Goal: Task Accomplishment & Management: Complete application form

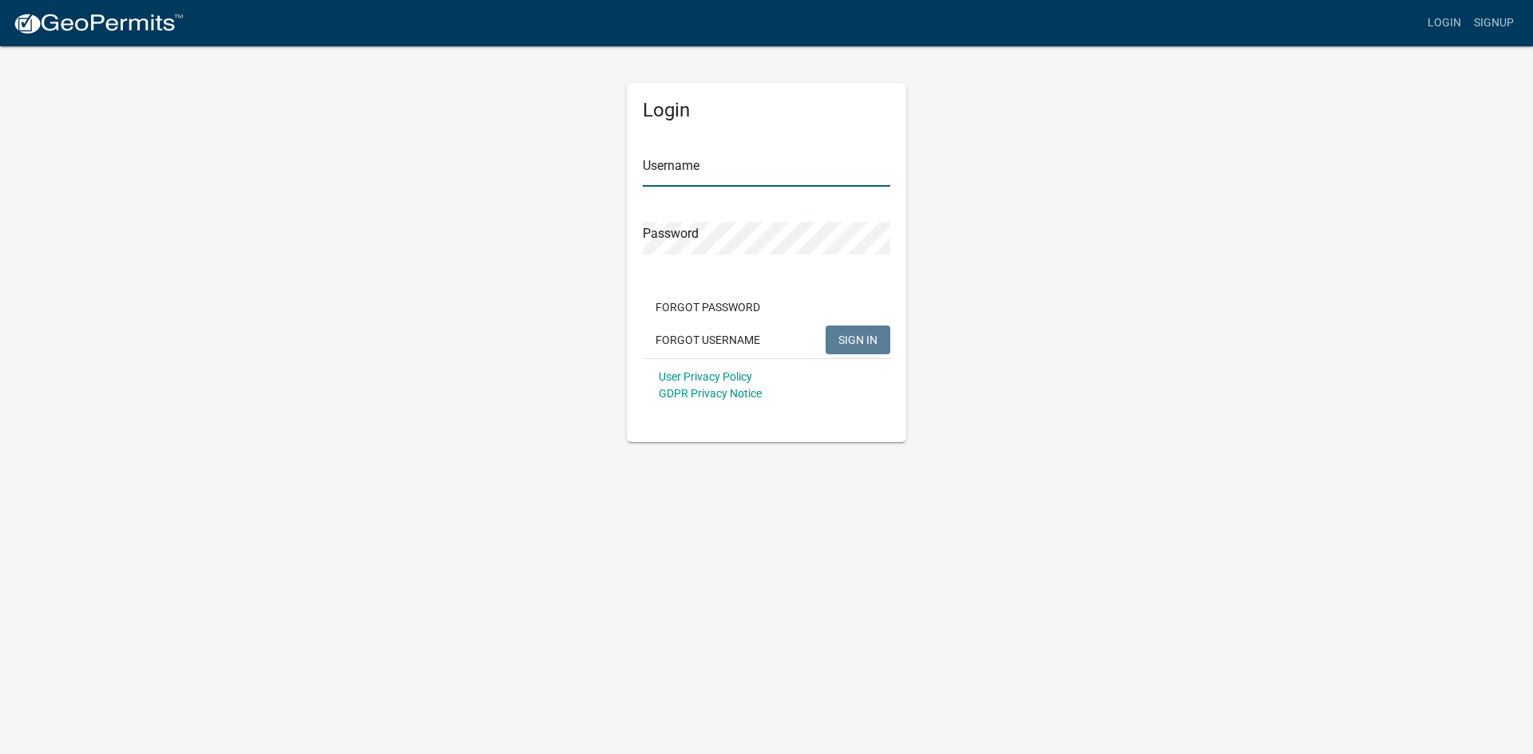
type input "[EMAIL_ADDRESS][DOMAIN_NAME]"
click at [876, 338] on span "SIGN IN" at bounding box center [857, 339] width 39 height 13
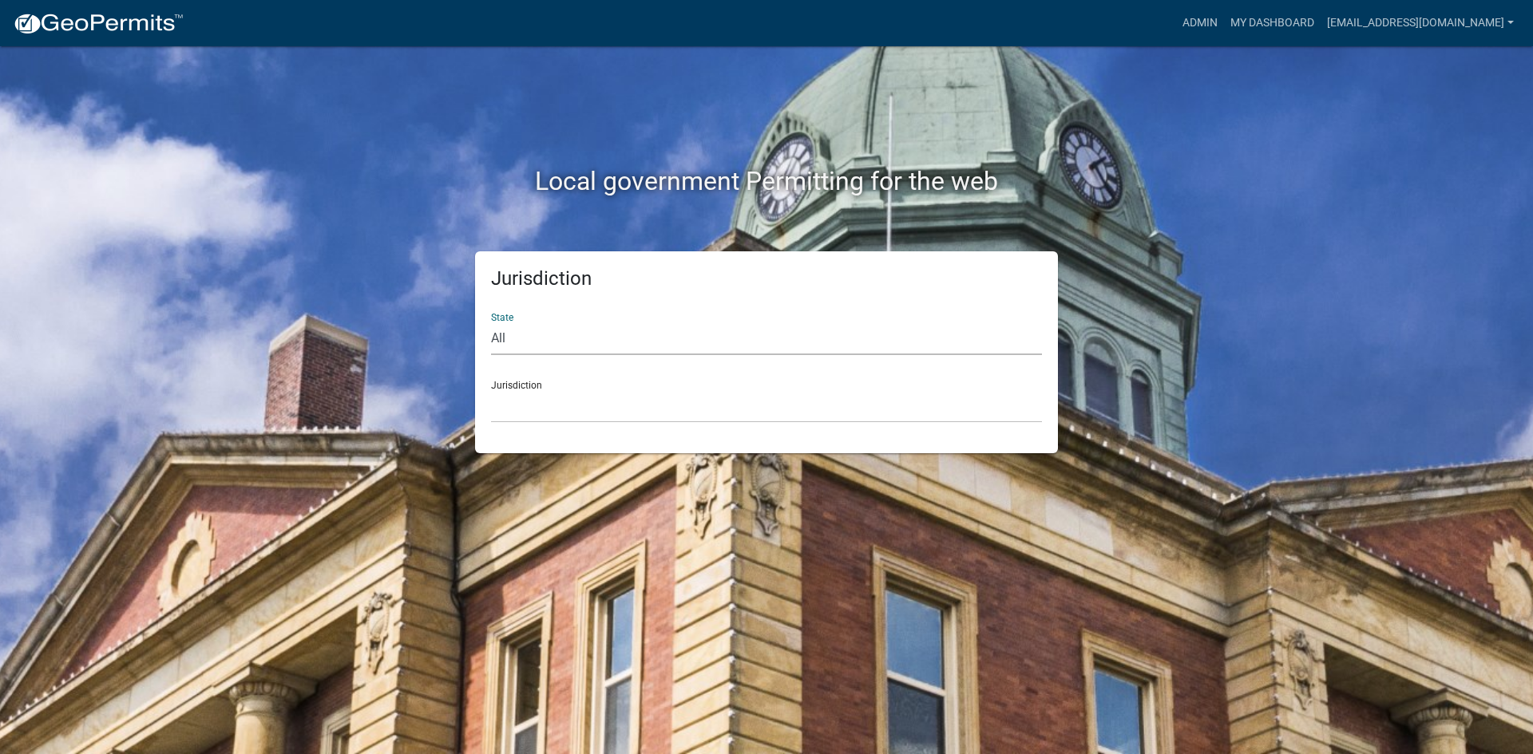
click at [497, 338] on select "All [US_STATE] [US_STATE] [US_STATE] [US_STATE] [US_STATE] [US_STATE] [US_STATE…" at bounding box center [766, 338] width 551 height 33
select select "[US_STATE]"
click at [491, 322] on select "All [US_STATE] [US_STATE] [US_STATE] [US_STATE] [US_STATE] [US_STATE] [US_STATE…" at bounding box center [766, 338] width 551 height 33
click at [520, 406] on select "City of [GEOGRAPHIC_DATA], [US_STATE] City of [GEOGRAPHIC_DATA], [US_STATE] Cit…" at bounding box center [766, 406] width 551 height 33
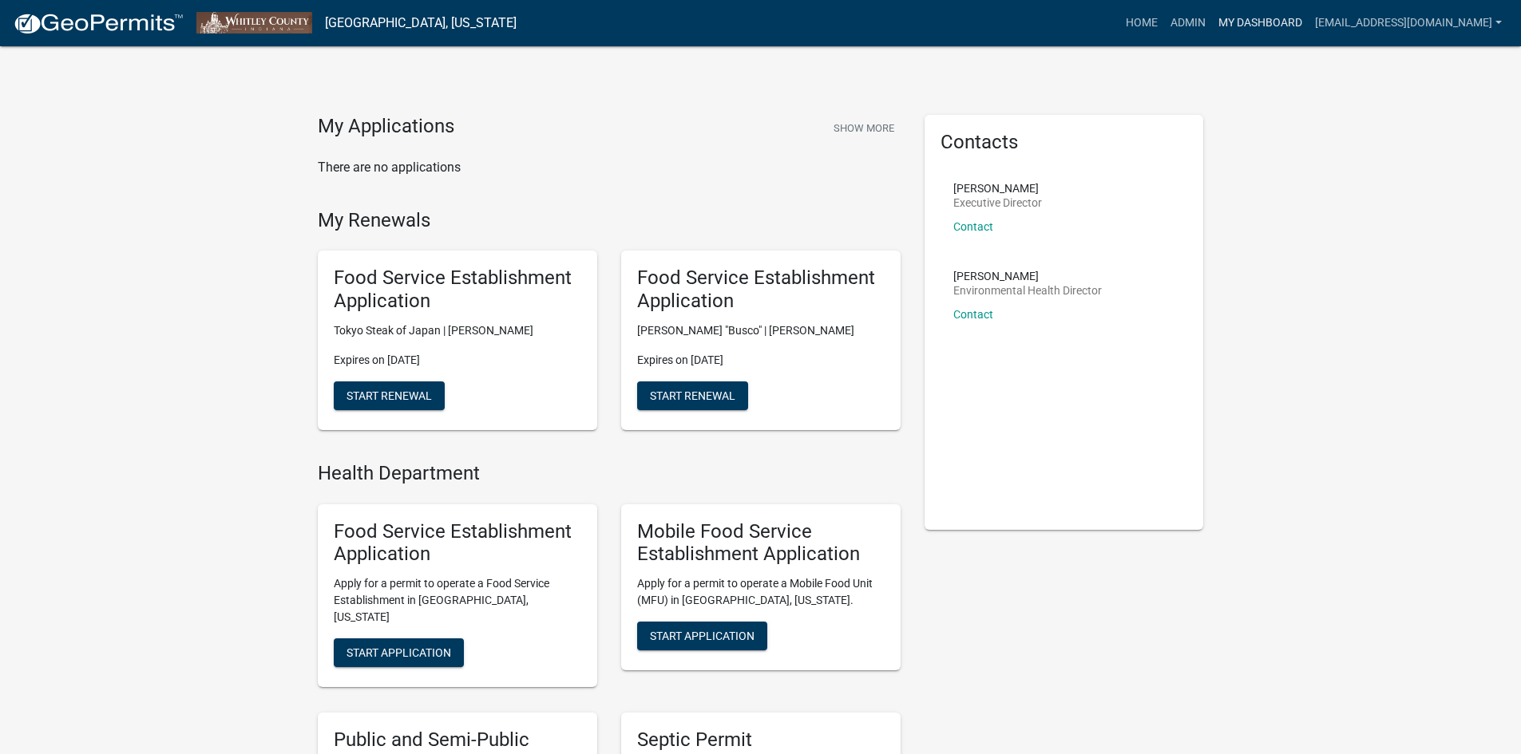
click at [1295, 23] on link "My Dashboard" at bounding box center [1260, 23] width 97 height 30
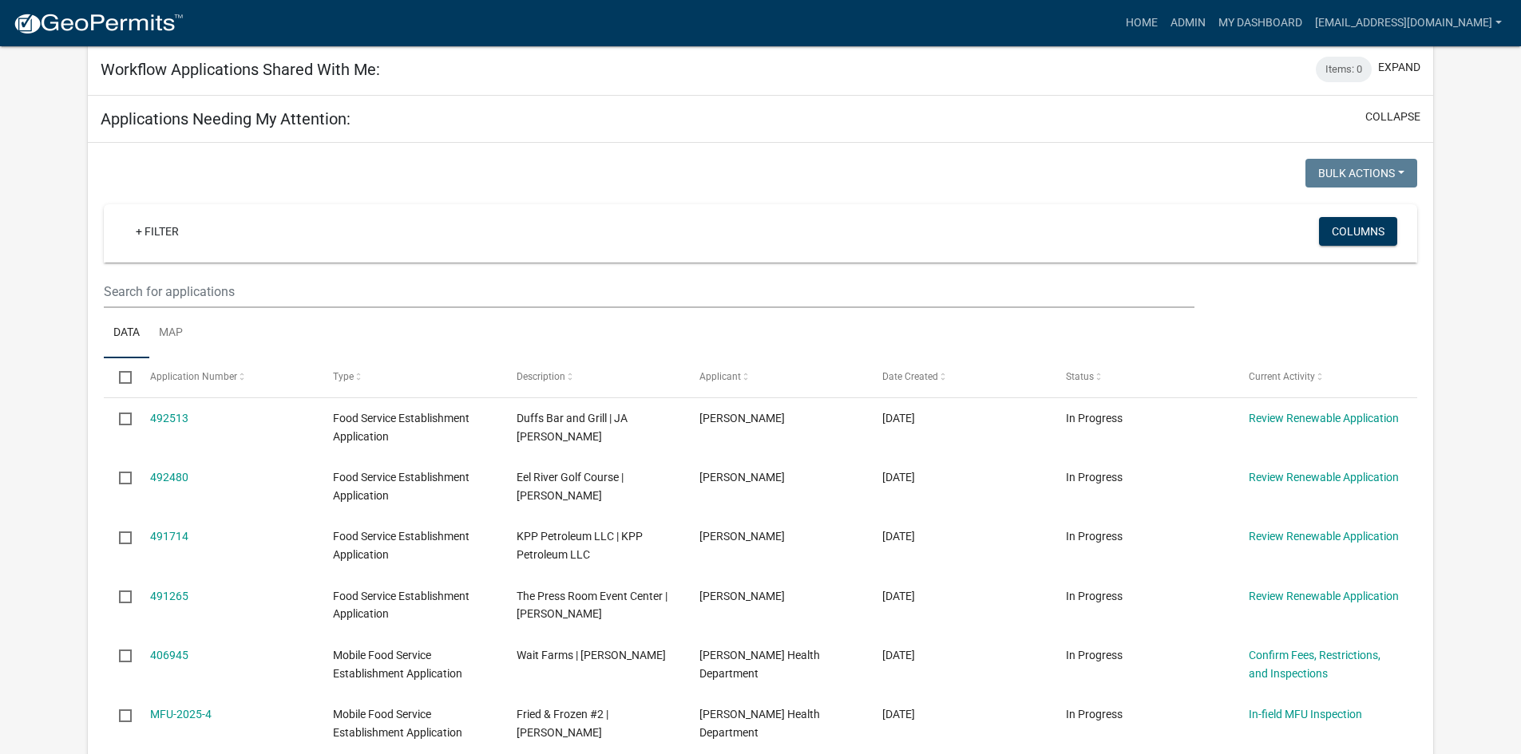
scroll to position [870, 0]
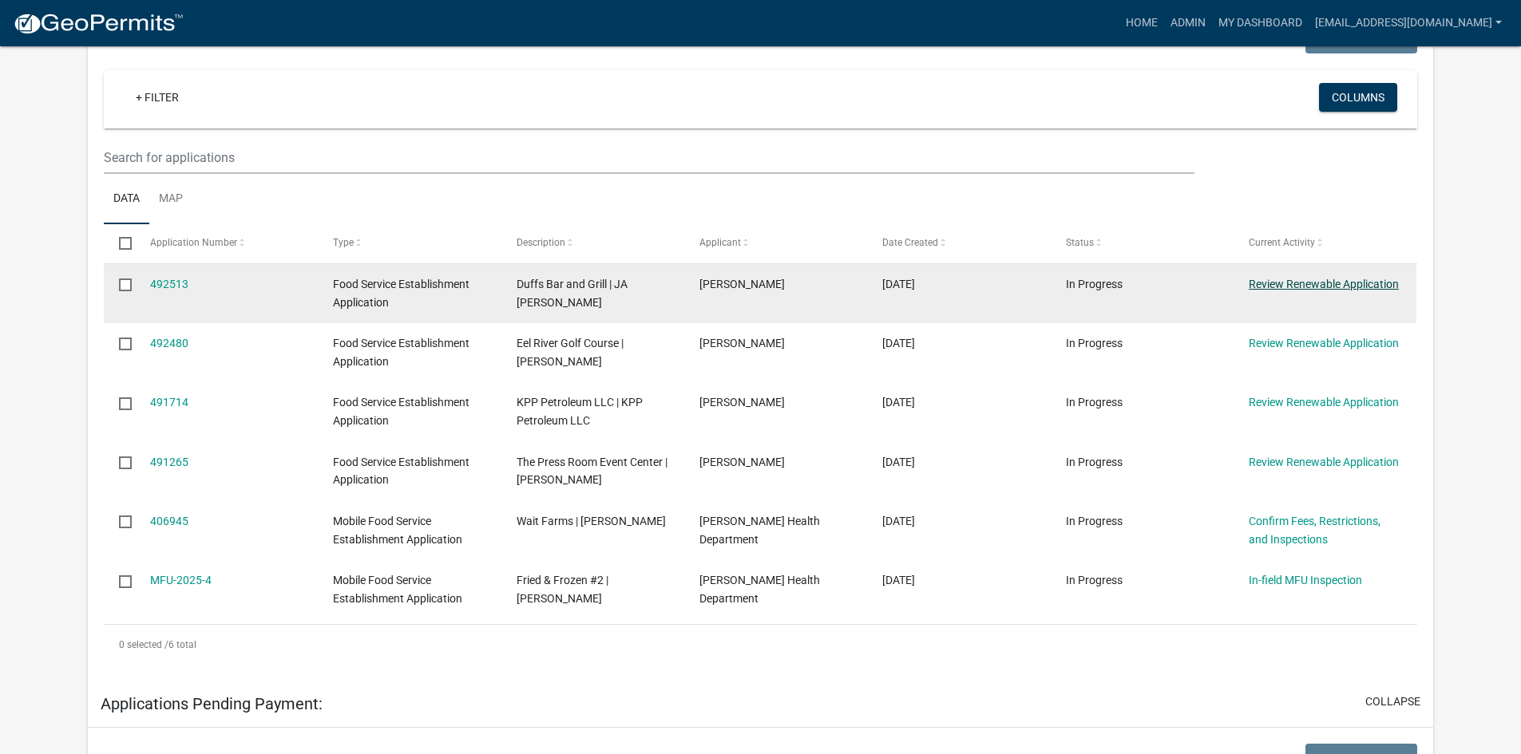
click at [1319, 285] on link "Review Renewable Application" at bounding box center [1323, 284] width 150 height 13
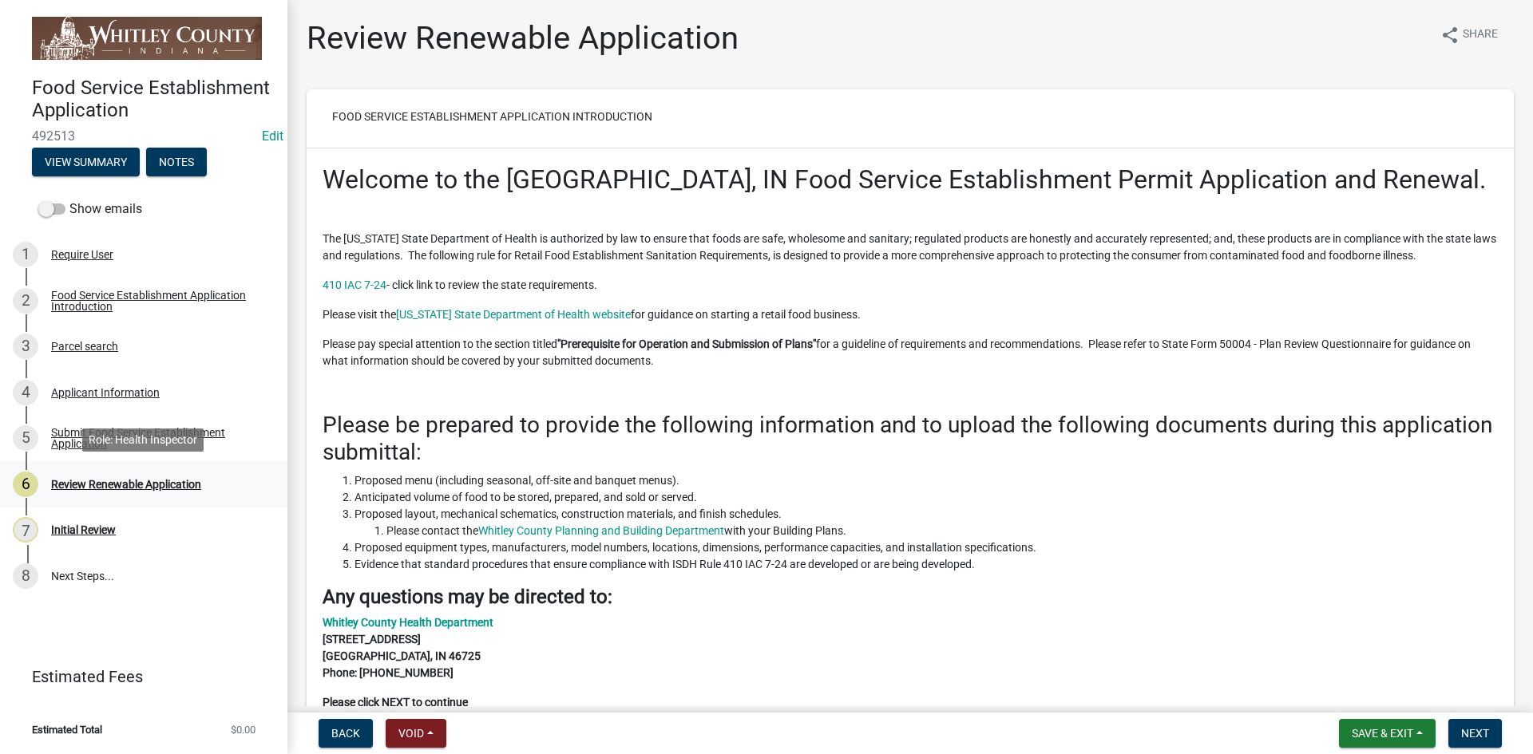
click at [172, 484] on div "Review Renewable Application" at bounding box center [126, 484] width 150 height 11
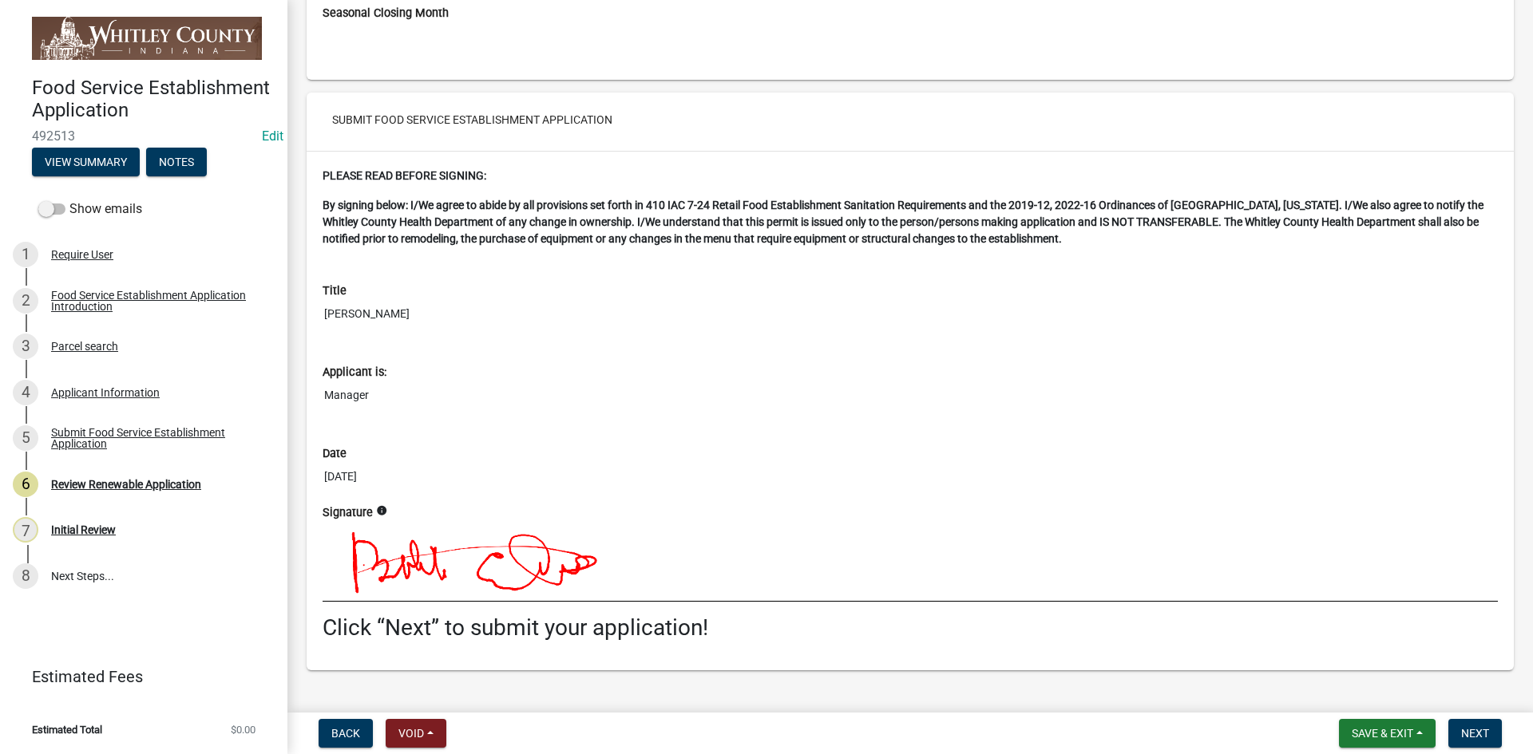
scroll to position [4923, 0]
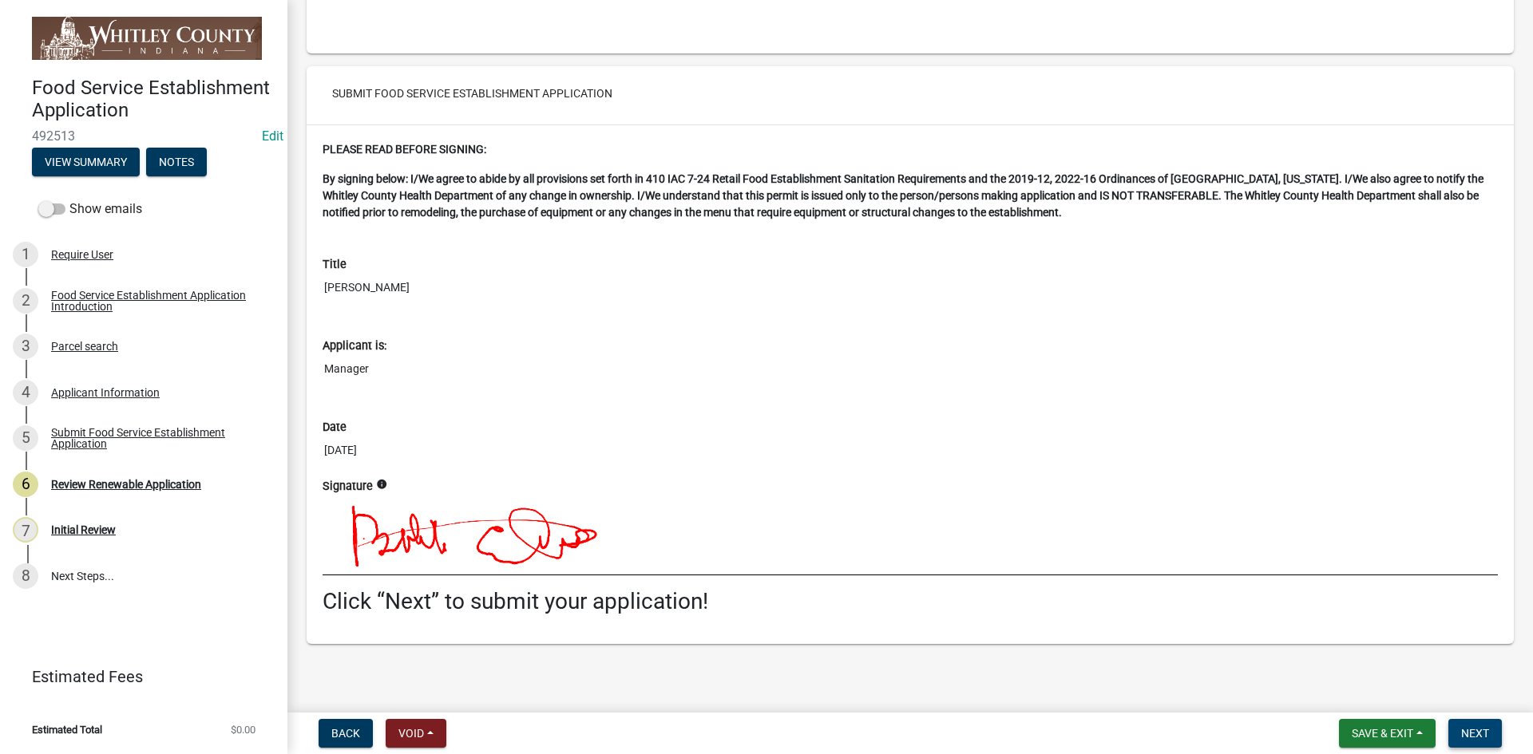
click at [1477, 734] on span "Next" at bounding box center [1475, 733] width 28 height 13
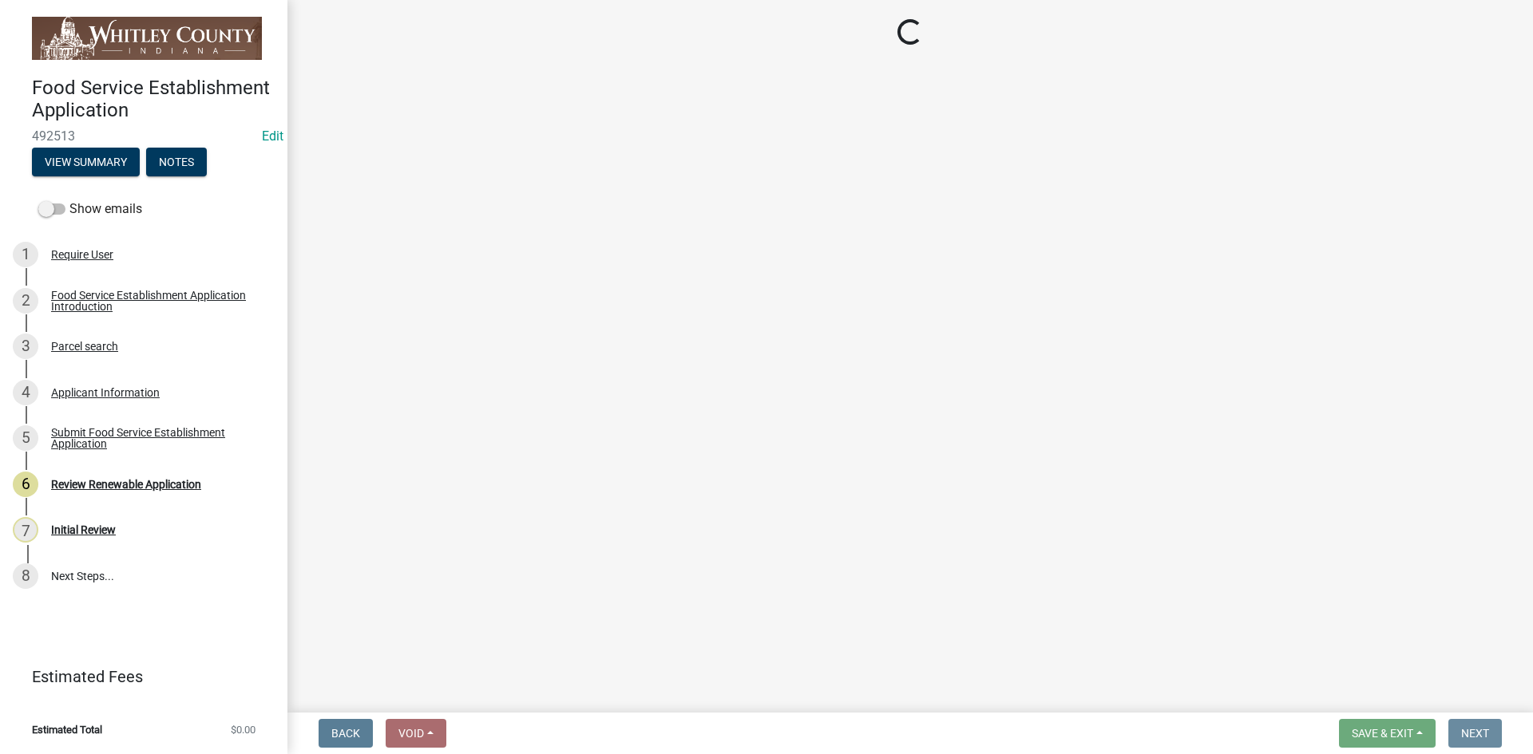
scroll to position [0, 0]
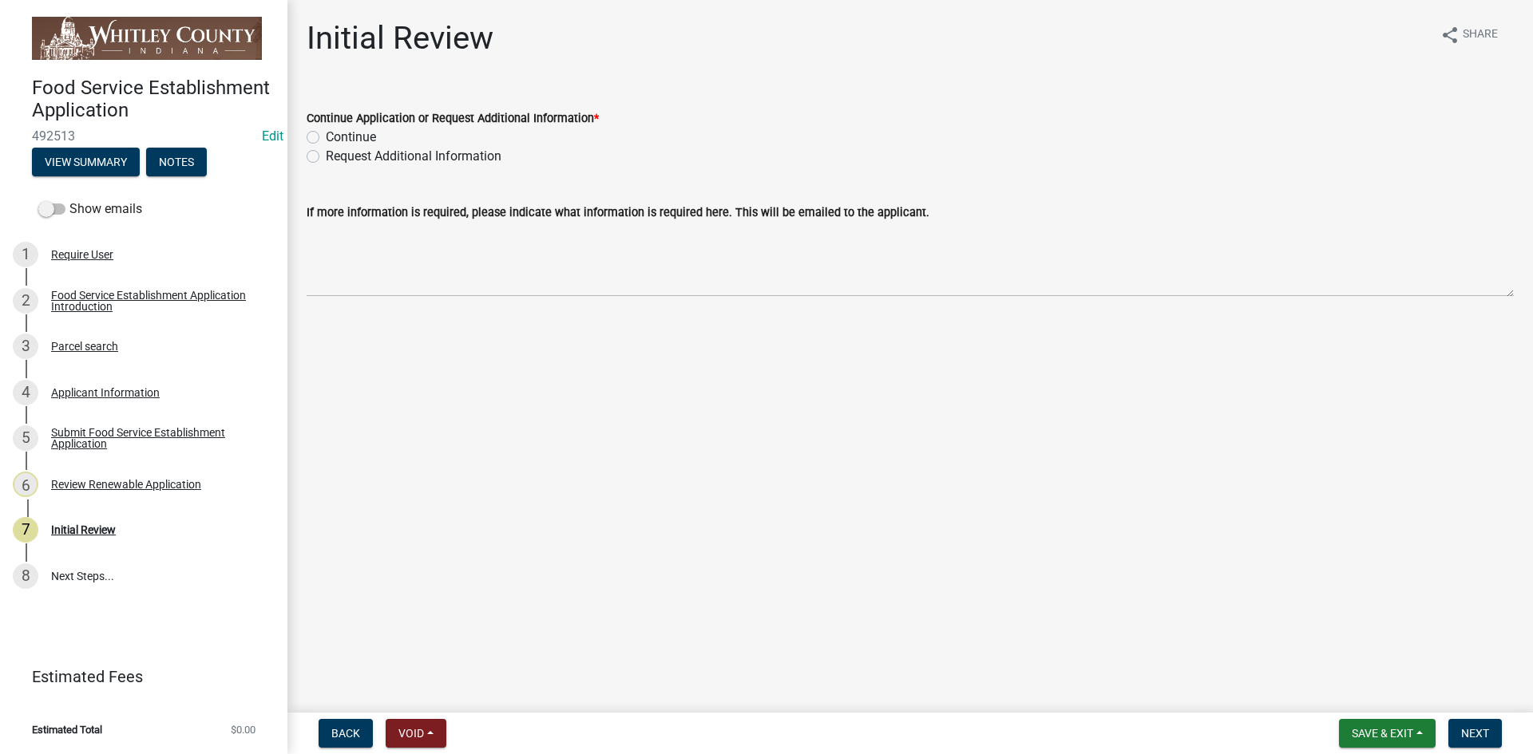
click at [326, 133] on label "Continue" at bounding box center [351, 137] width 50 height 19
click at [326, 133] on input "Continue" at bounding box center [331, 133] width 10 height 10
radio input "true"
click at [1458, 734] on button "Next" at bounding box center [1474, 733] width 53 height 29
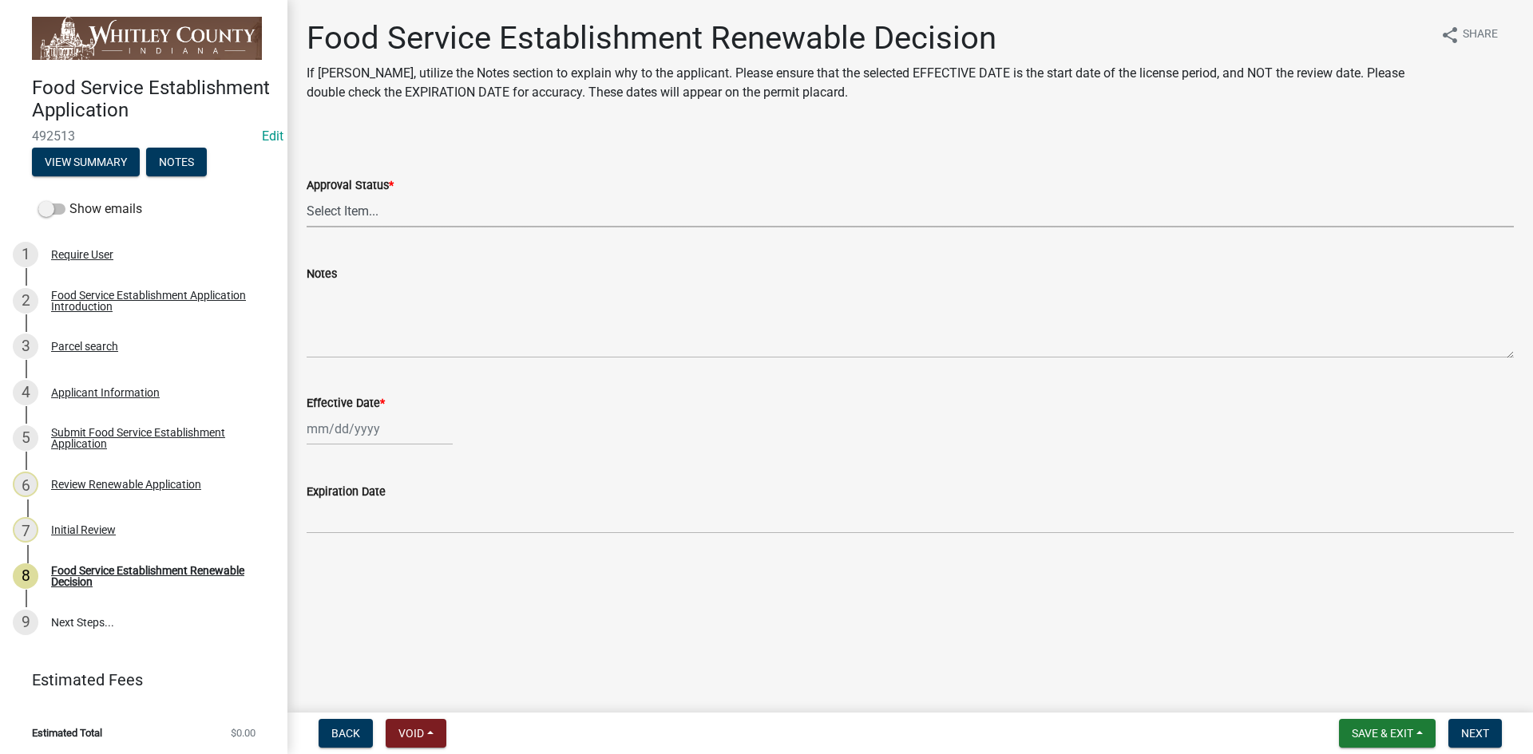
click at [333, 210] on select "Select Item... Approved Denied" at bounding box center [910, 211] width 1207 height 33
click at [307, 195] on select "Select Item... Approved Denied" at bounding box center [910, 211] width 1207 height 33
select select "f8bc5ebe-de22-4857-900a-5f4c078c3457"
select select "10"
select select "2025"
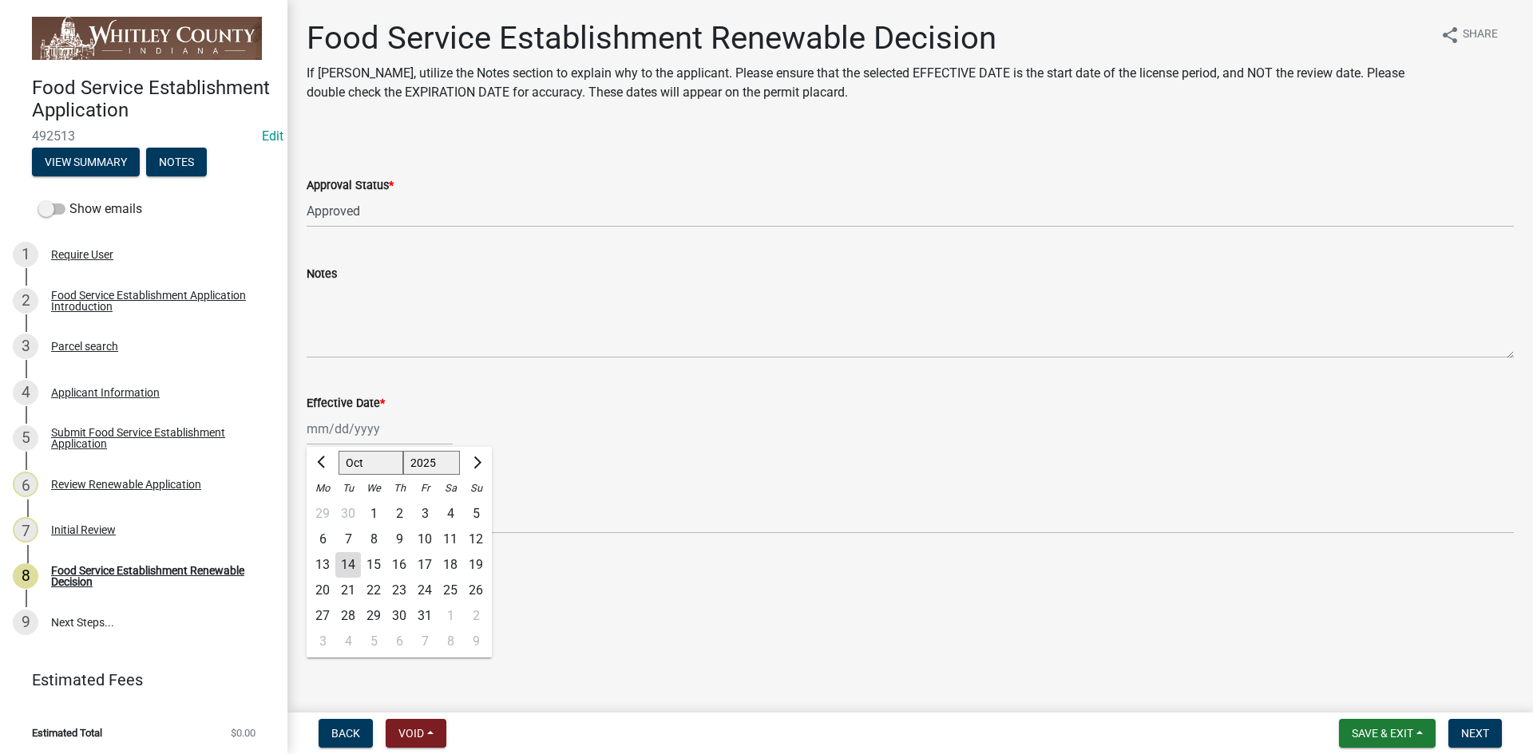
click at [355, 433] on div "[PERSON_NAME] Feb Mar Apr [PERSON_NAME][DATE] Oct Nov [DATE] 1526 1527 1528 152…" at bounding box center [380, 429] width 146 height 33
click at [473, 459] on span "Next month" at bounding box center [475, 463] width 12 height 12
select select "1"
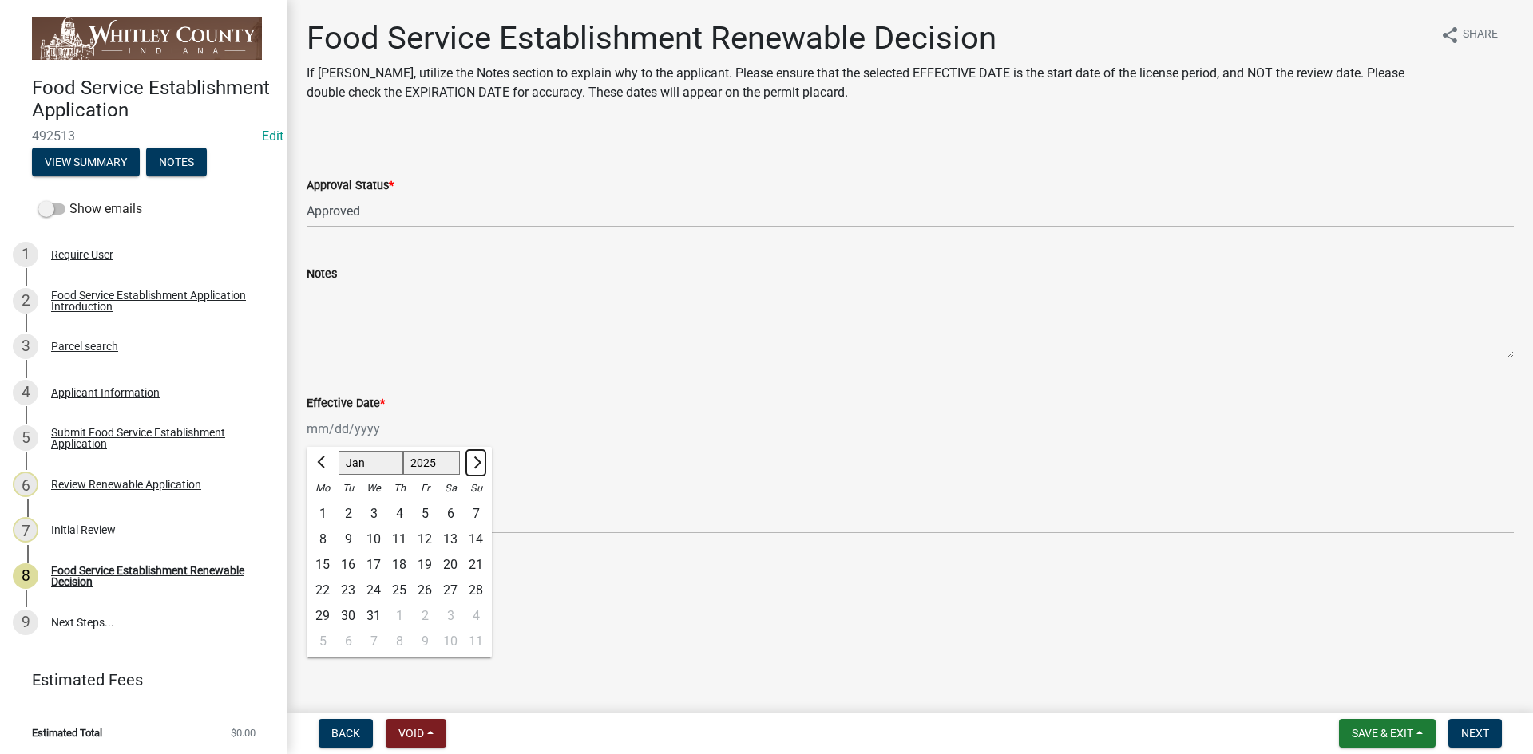
select select "2026"
click at [401, 512] on div "1" at bounding box center [399, 514] width 26 height 26
type input "[DATE]"
click at [1487, 739] on span "Next" at bounding box center [1475, 733] width 28 height 13
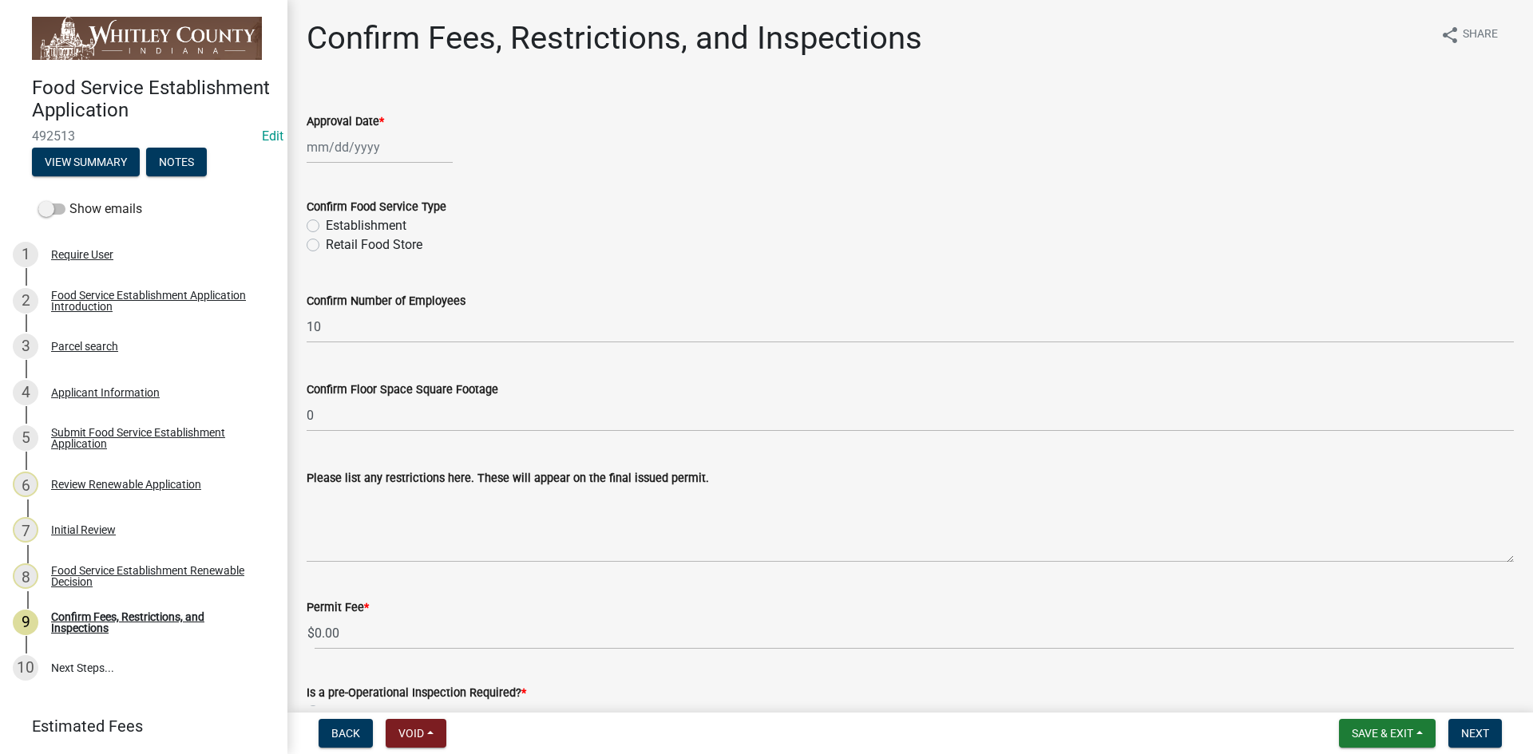
click at [353, 148] on div at bounding box center [380, 147] width 146 height 33
select select "10"
select select "2025"
click at [350, 285] on div "14" at bounding box center [348, 284] width 26 height 26
type input "[DATE]"
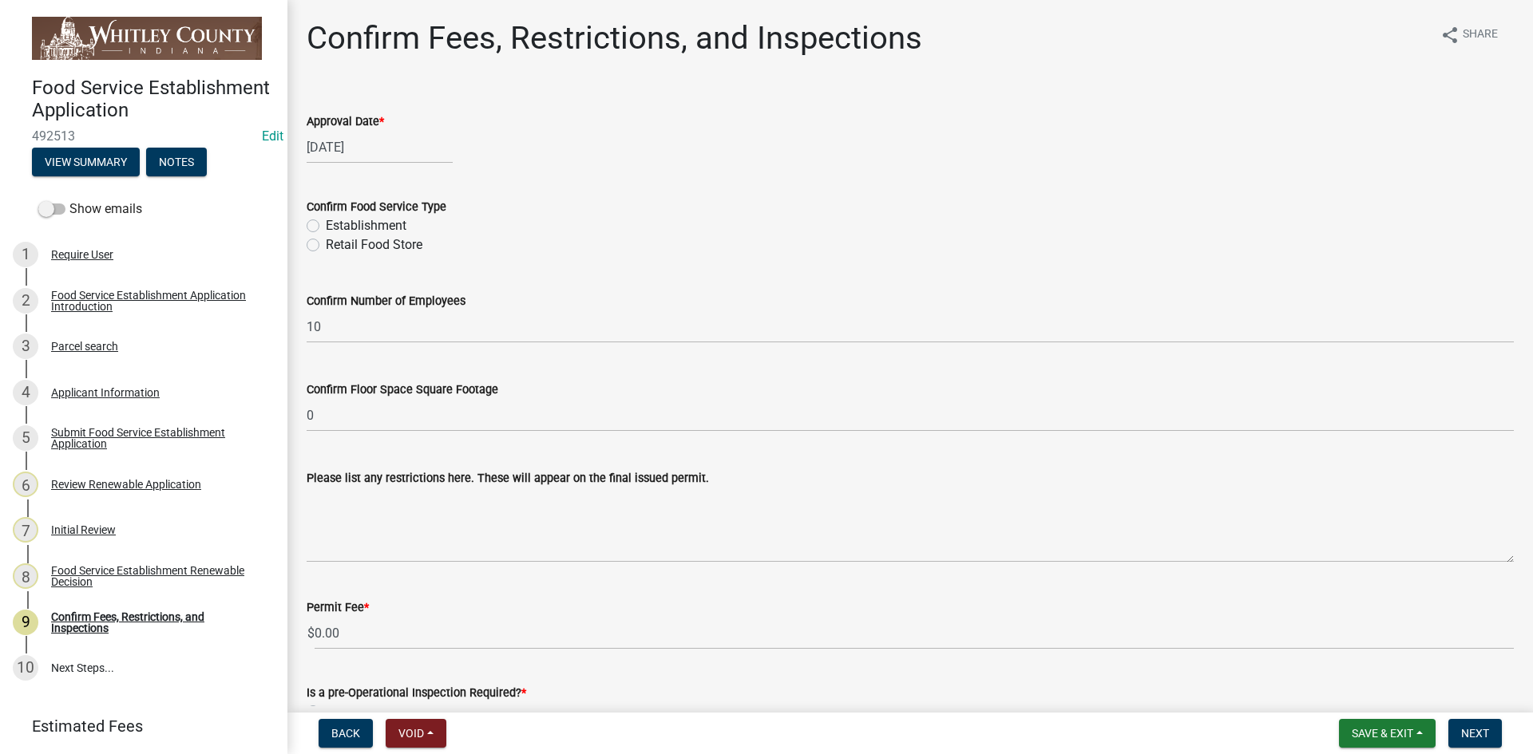
click at [326, 225] on label "Establishment" at bounding box center [366, 225] width 81 height 19
click at [326, 225] on input "Establishment" at bounding box center [331, 221] width 10 height 10
radio input "true"
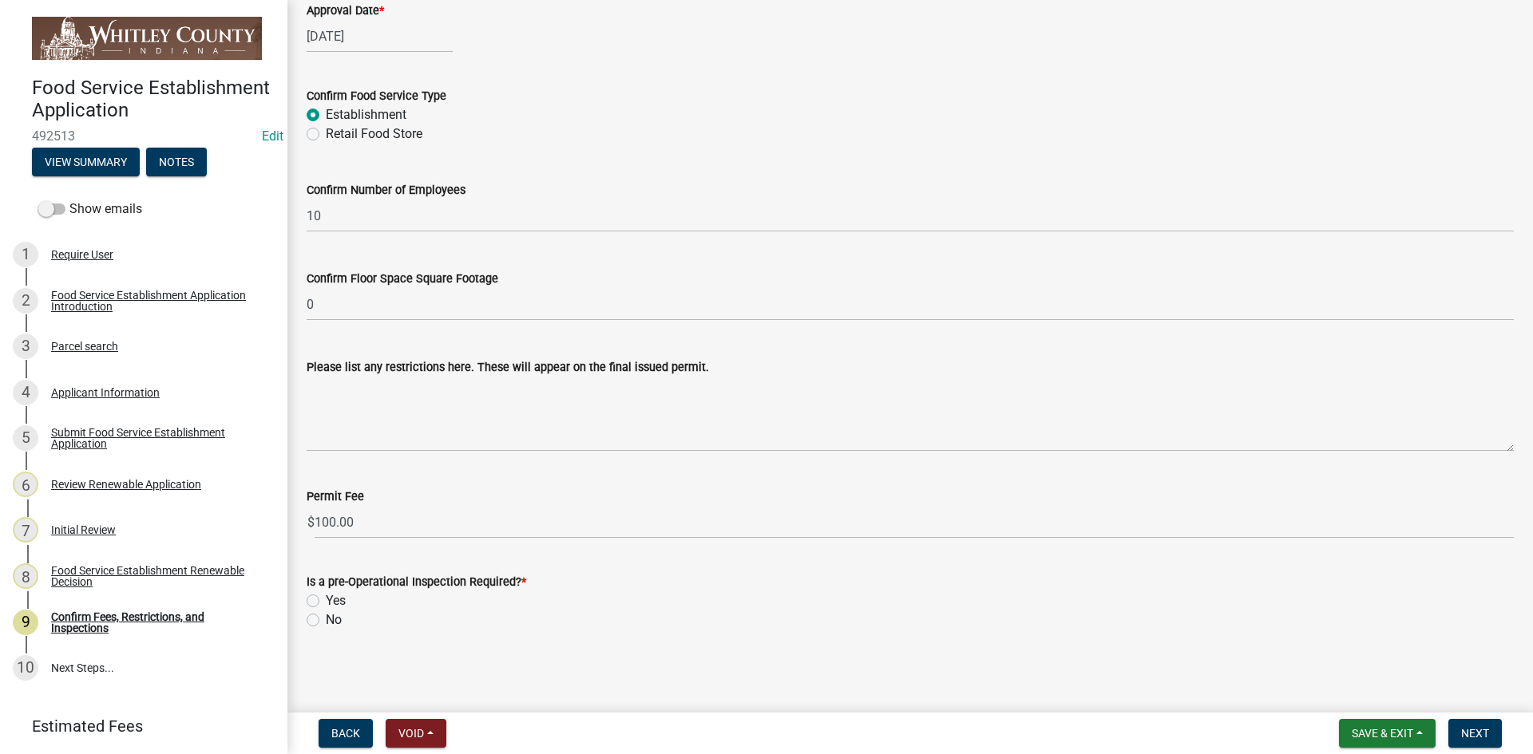
click at [326, 621] on label "No" at bounding box center [334, 620] width 16 height 19
click at [326, 621] on input "No" at bounding box center [331, 616] width 10 height 10
radio input "true"
click at [1473, 728] on span "Next" at bounding box center [1475, 733] width 28 height 13
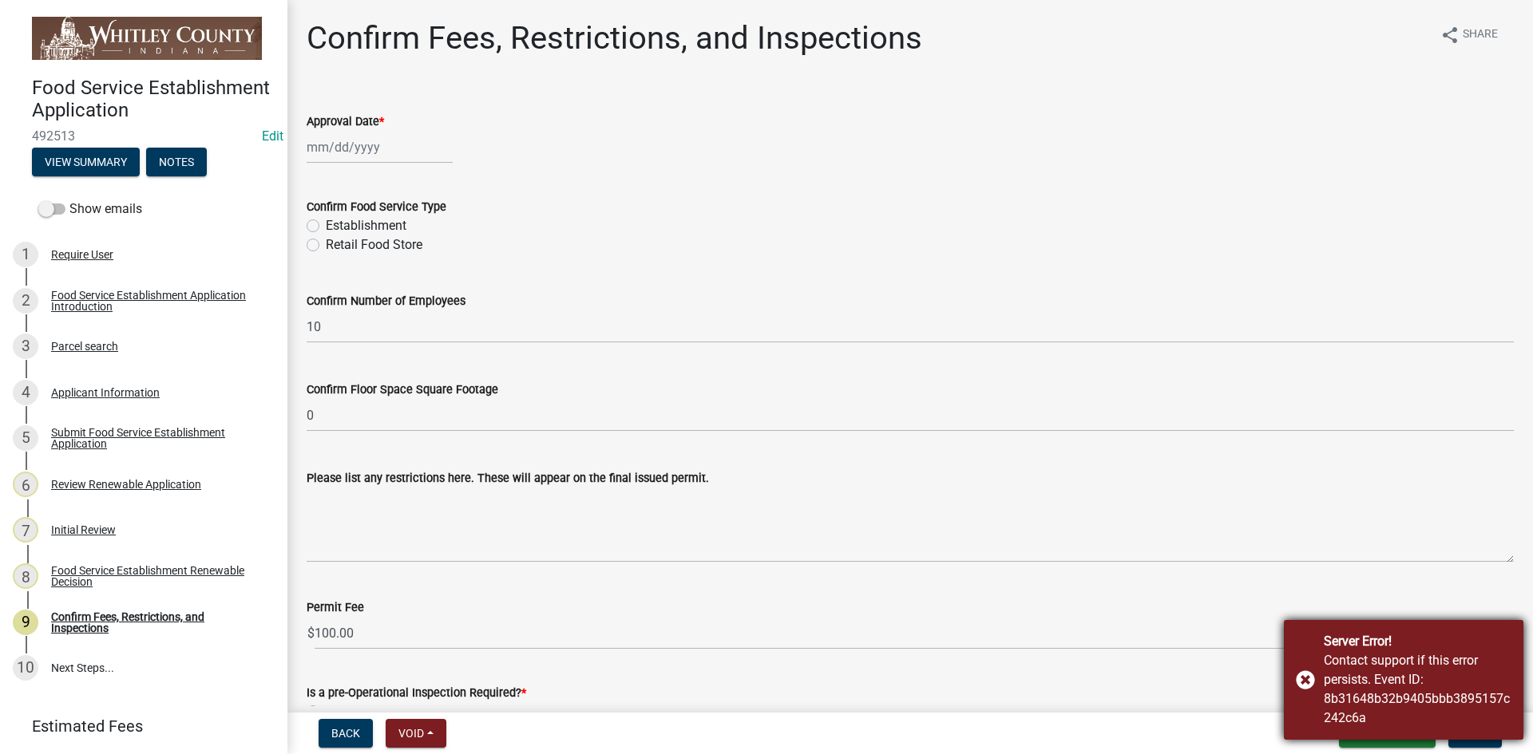
click at [1299, 676] on div "Server Error! Contact support if this error persists. Event ID: 8b31648b32b9405…" at bounding box center [1403, 680] width 239 height 120
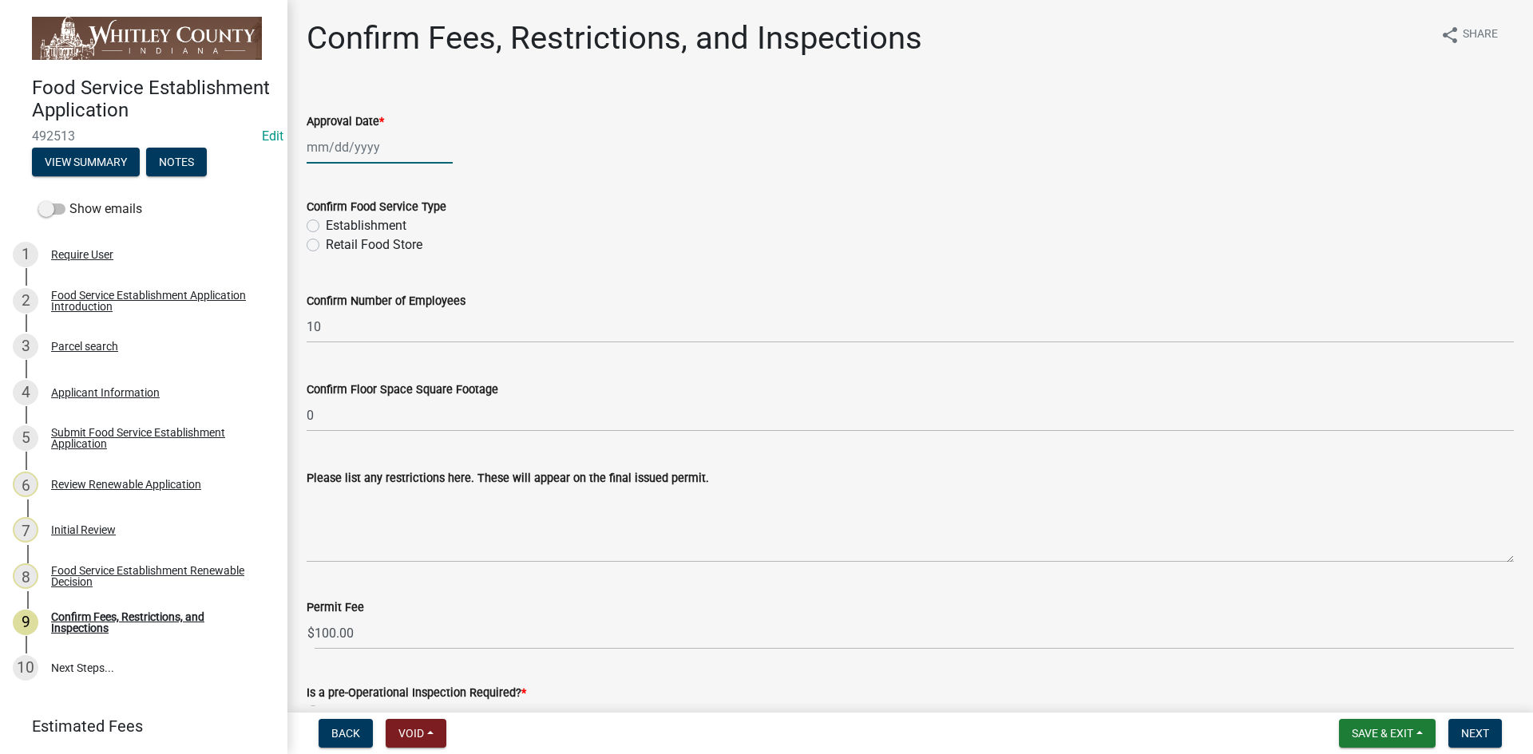
click at [349, 145] on div at bounding box center [380, 147] width 146 height 33
select select "10"
select select "2025"
click at [354, 280] on div "14" at bounding box center [348, 284] width 26 height 26
type input "[DATE]"
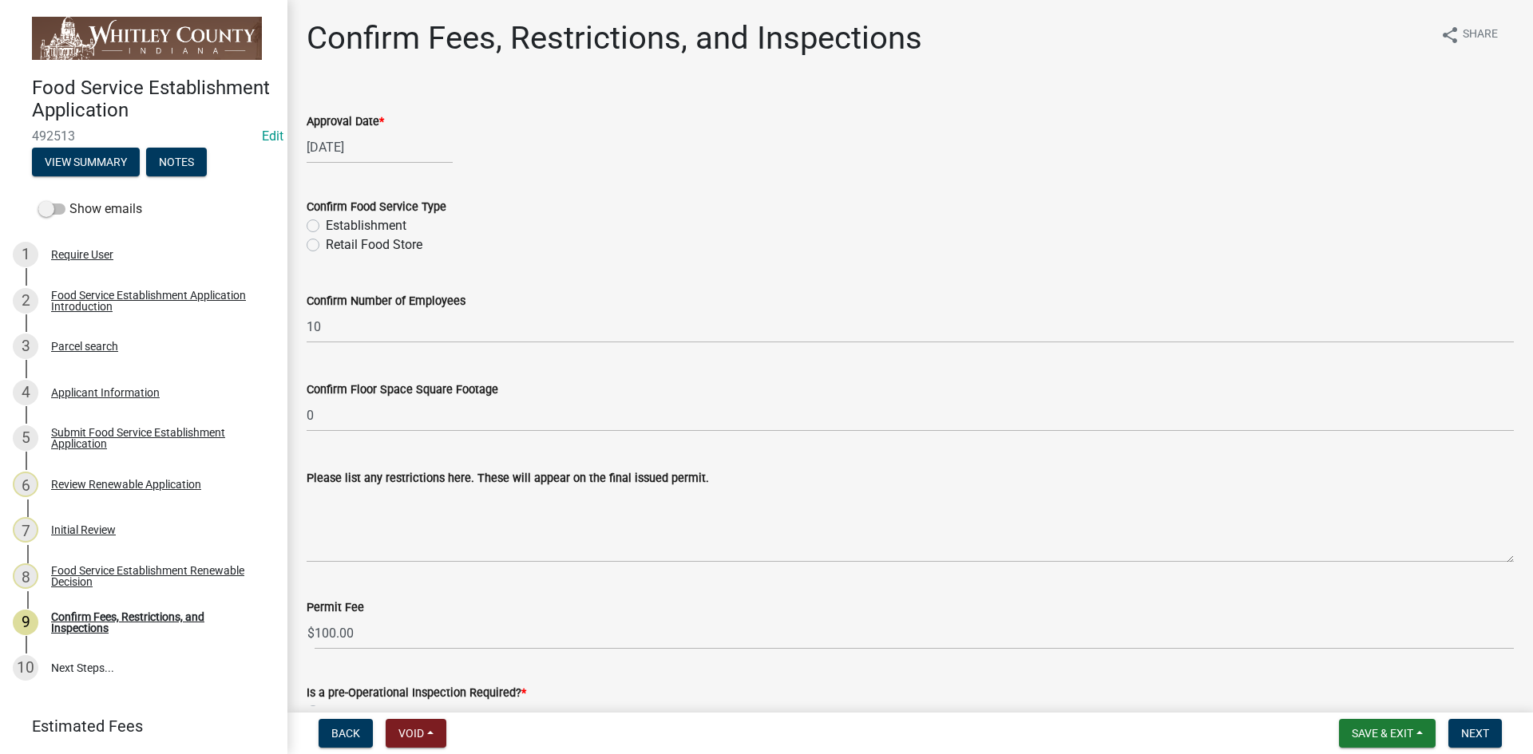
click at [326, 223] on label "Establishment" at bounding box center [366, 225] width 81 height 19
click at [326, 223] on input "Establishment" at bounding box center [331, 221] width 10 height 10
radio input "true"
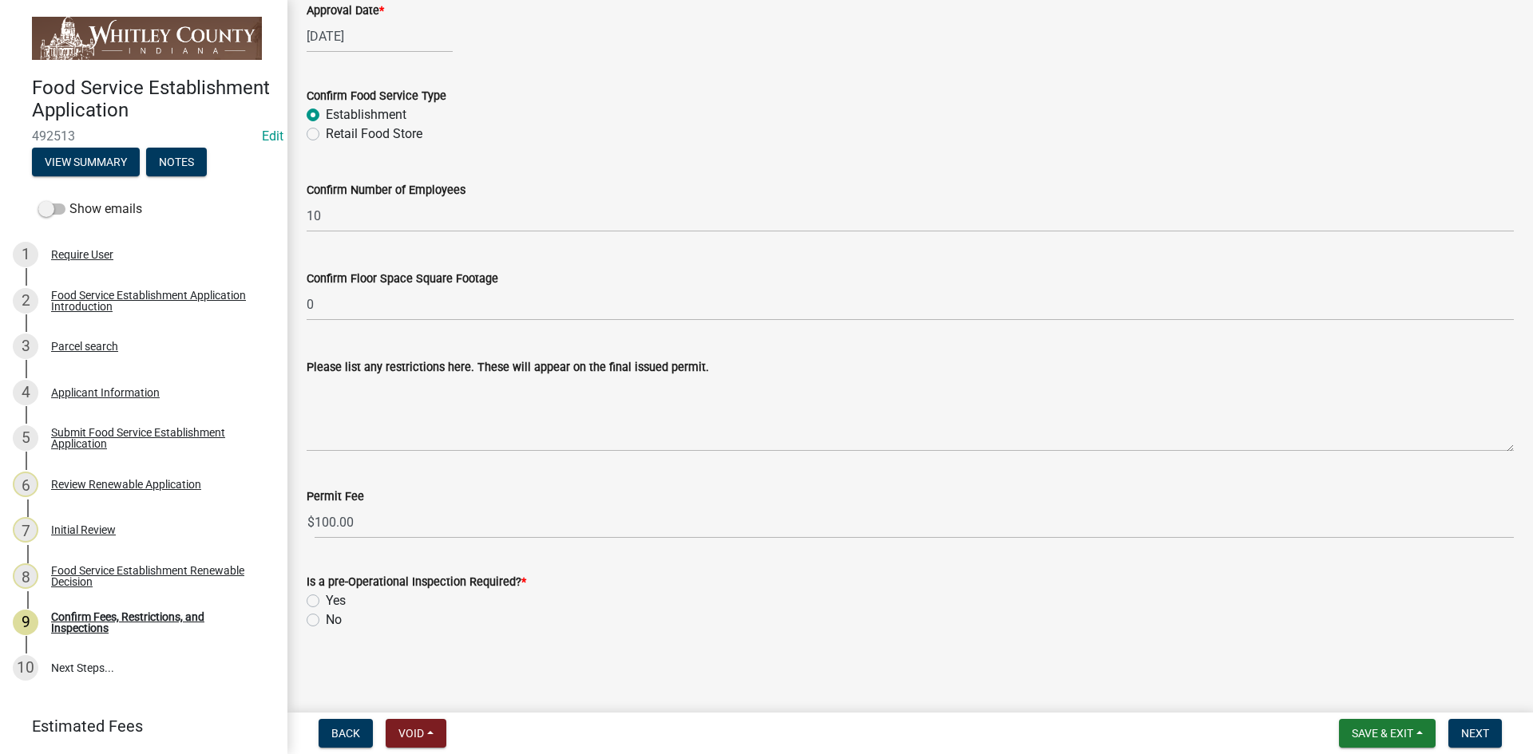
click at [326, 619] on label "No" at bounding box center [334, 620] width 16 height 19
click at [326, 619] on input "No" at bounding box center [331, 616] width 10 height 10
radio input "true"
click at [1485, 737] on span "Next" at bounding box center [1475, 733] width 28 height 13
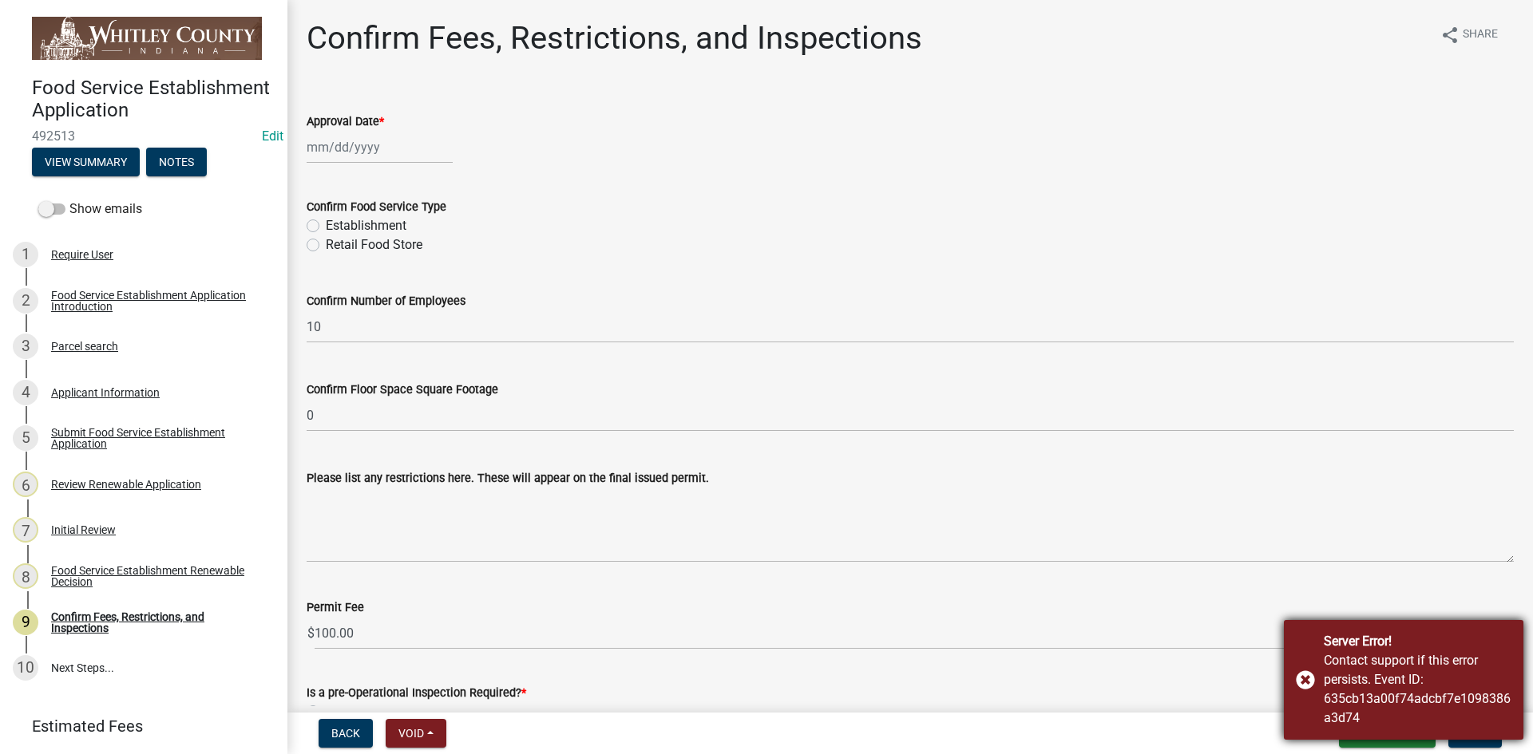
click at [1290, 679] on div "Server Error! Contact support if this error persists. Event ID: 635cb13a00f74ad…" at bounding box center [1403, 680] width 239 height 120
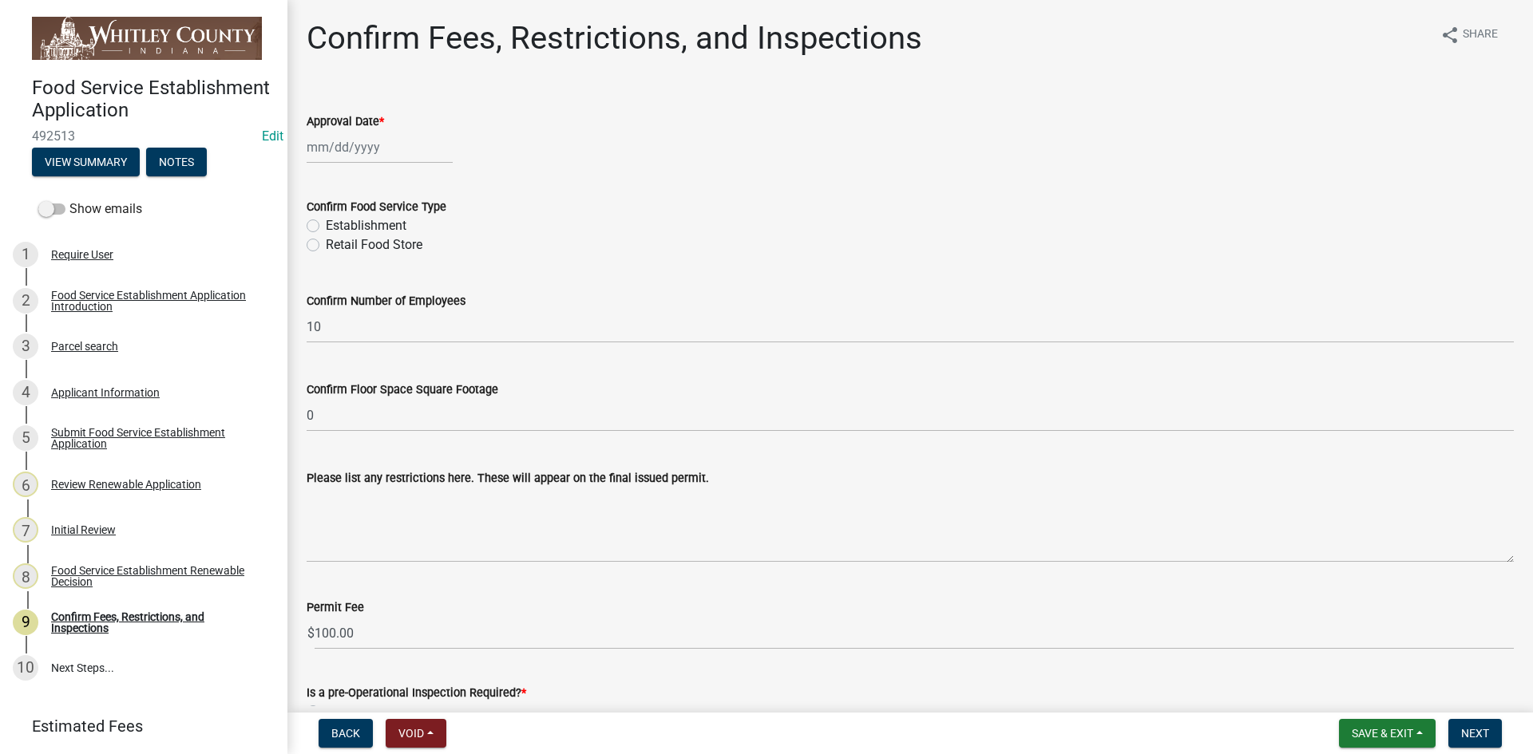
click at [304, 141] on div "Approval Date *" at bounding box center [910, 126] width 1231 height 74
click at [346, 154] on div at bounding box center [380, 147] width 146 height 33
select select "10"
select select "2025"
click at [352, 283] on div "14" at bounding box center [348, 284] width 26 height 26
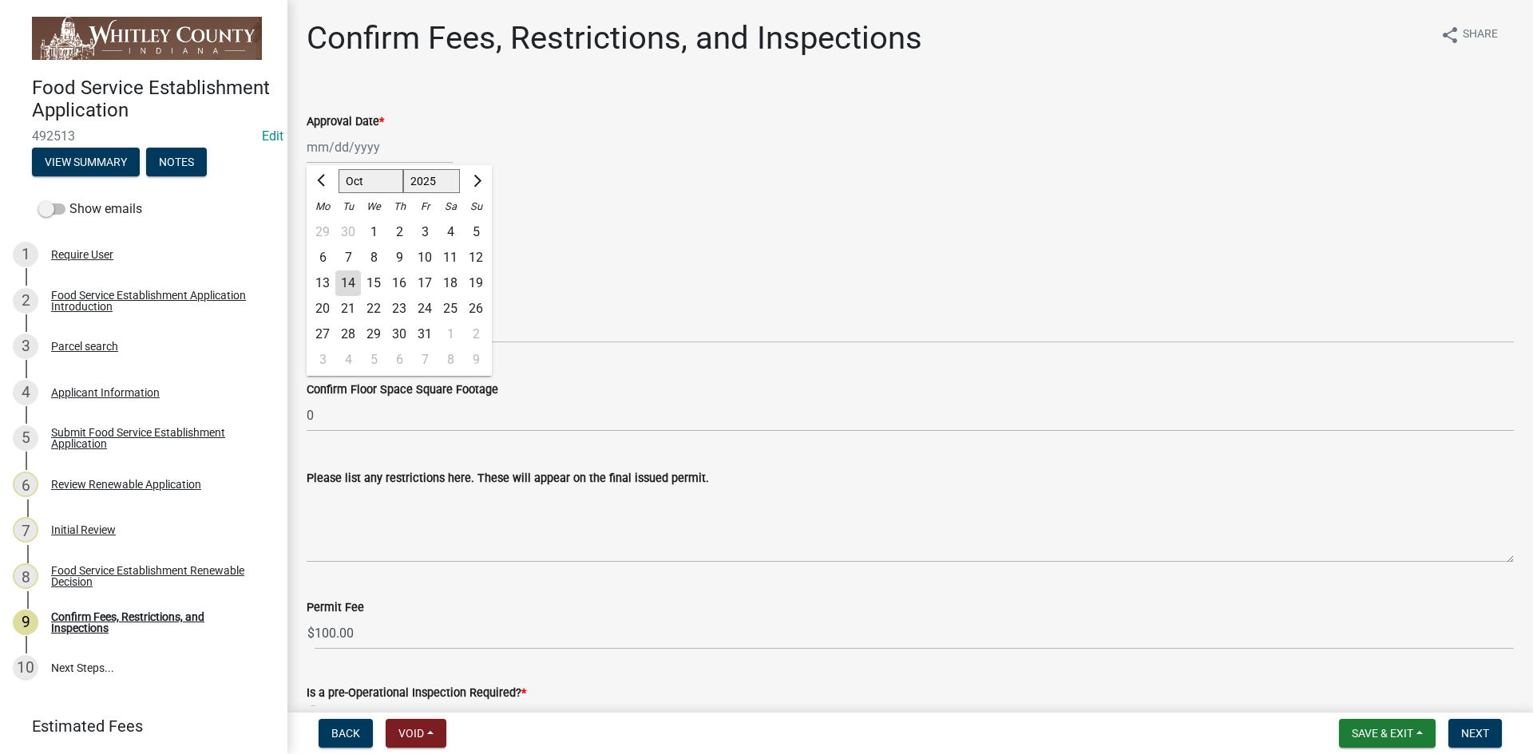
type input "[DATE]"
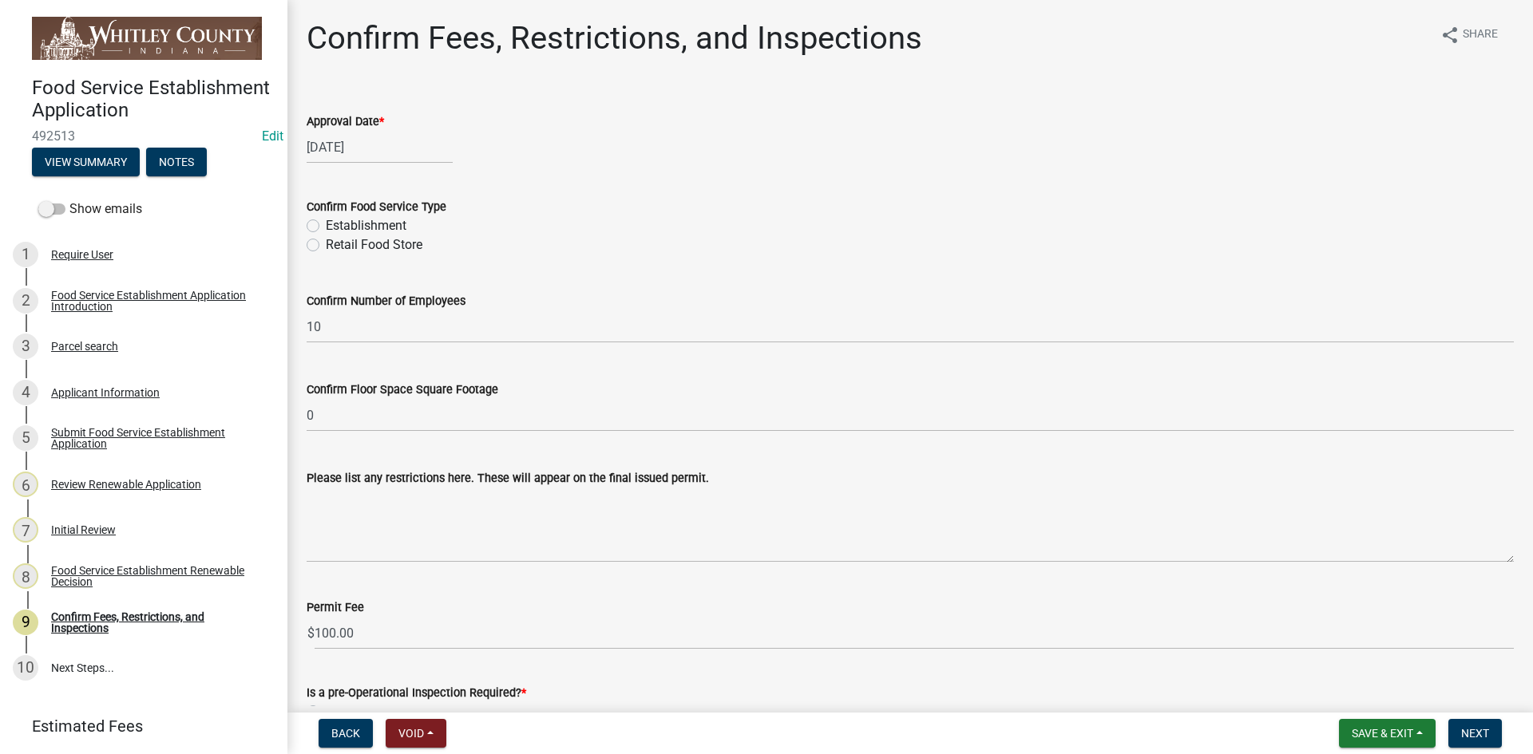
click at [326, 227] on label "Establishment" at bounding box center [366, 225] width 81 height 19
click at [326, 227] on input "Establishment" at bounding box center [331, 221] width 10 height 10
radio input "true"
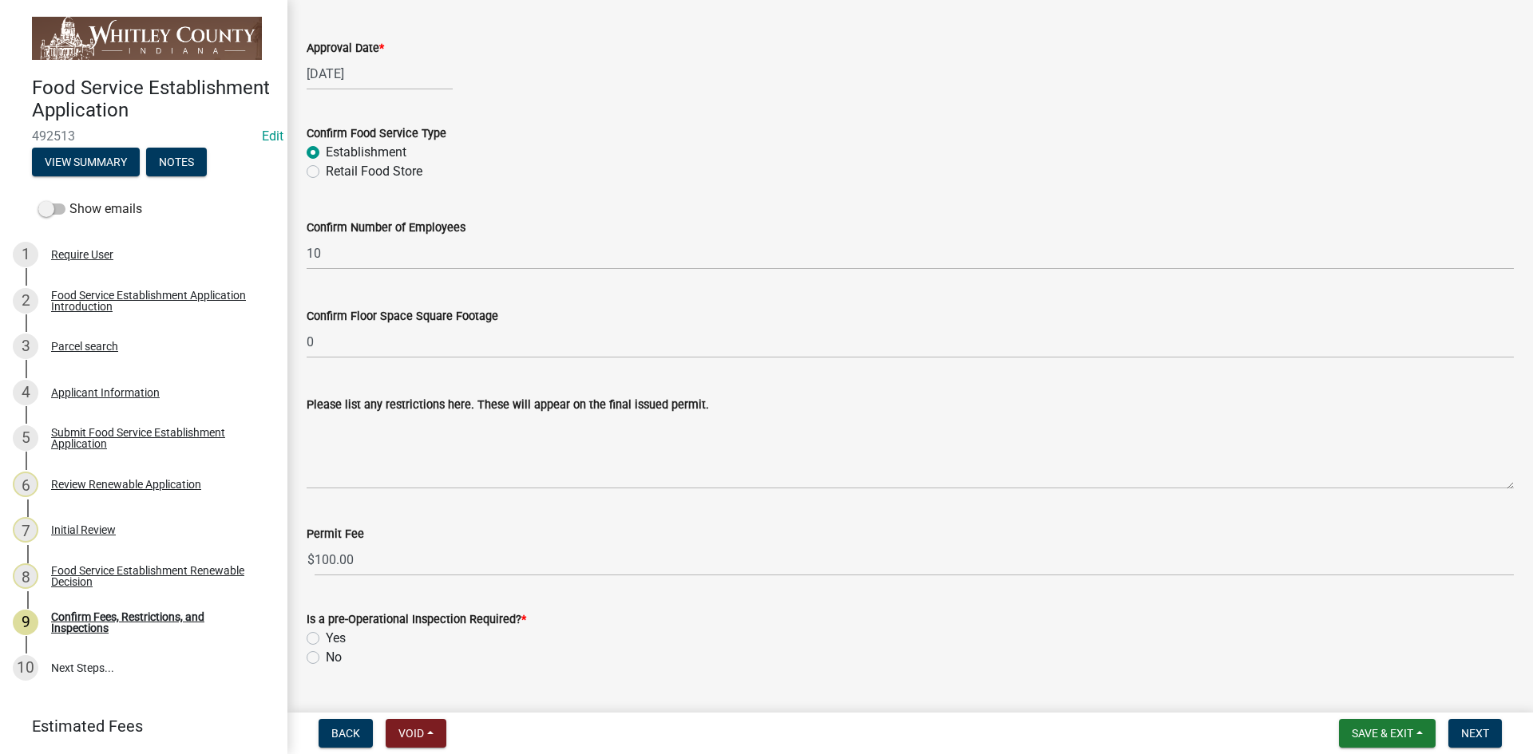
scroll to position [111, 0]
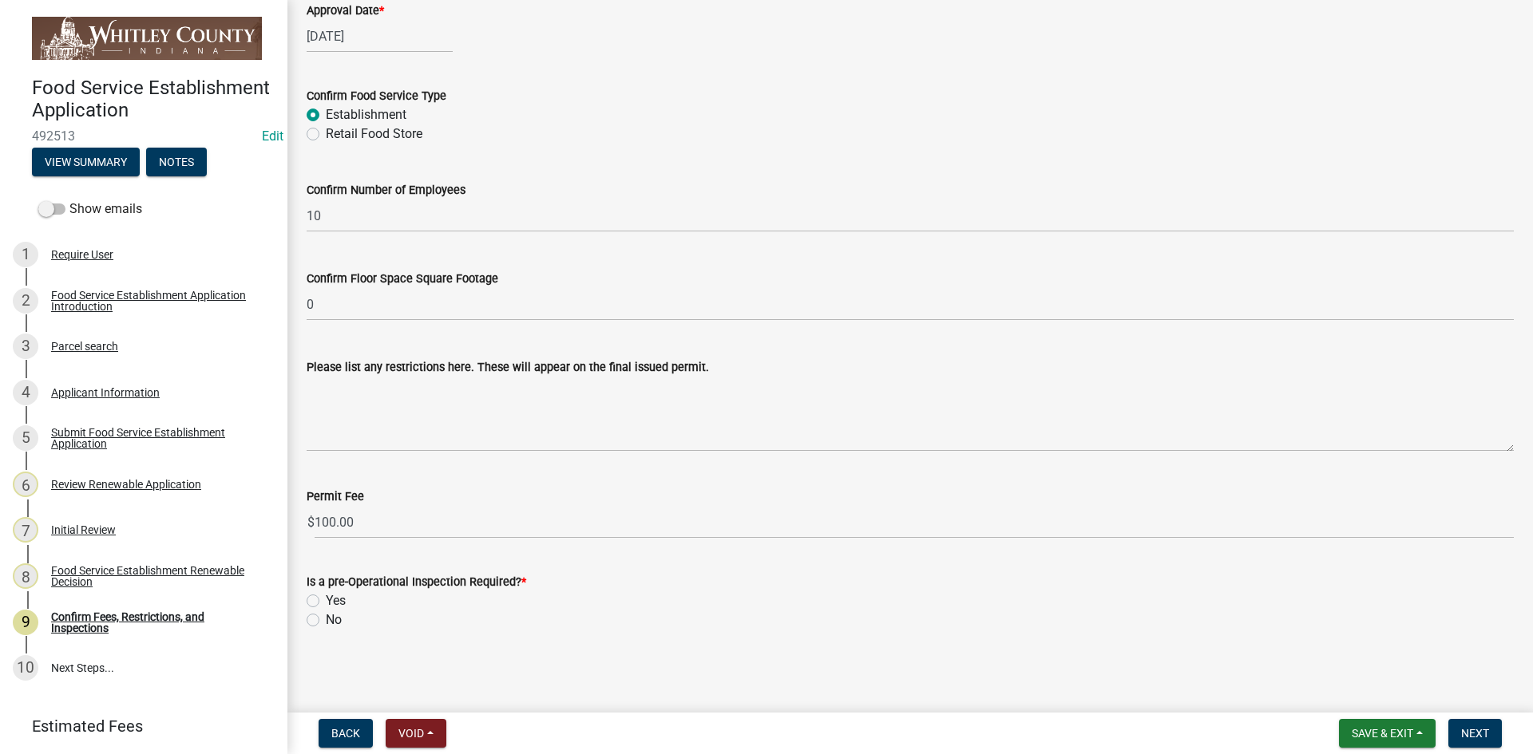
click at [326, 619] on label "No" at bounding box center [334, 620] width 16 height 19
click at [326, 619] on input "No" at bounding box center [331, 616] width 10 height 10
radio input "true"
click at [1363, 738] on span "Save & Exit" at bounding box center [1381, 733] width 61 height 13
click at [1377, 687] on button "Save & Exit" at bounding box center [1371, 692] width 128 height 38
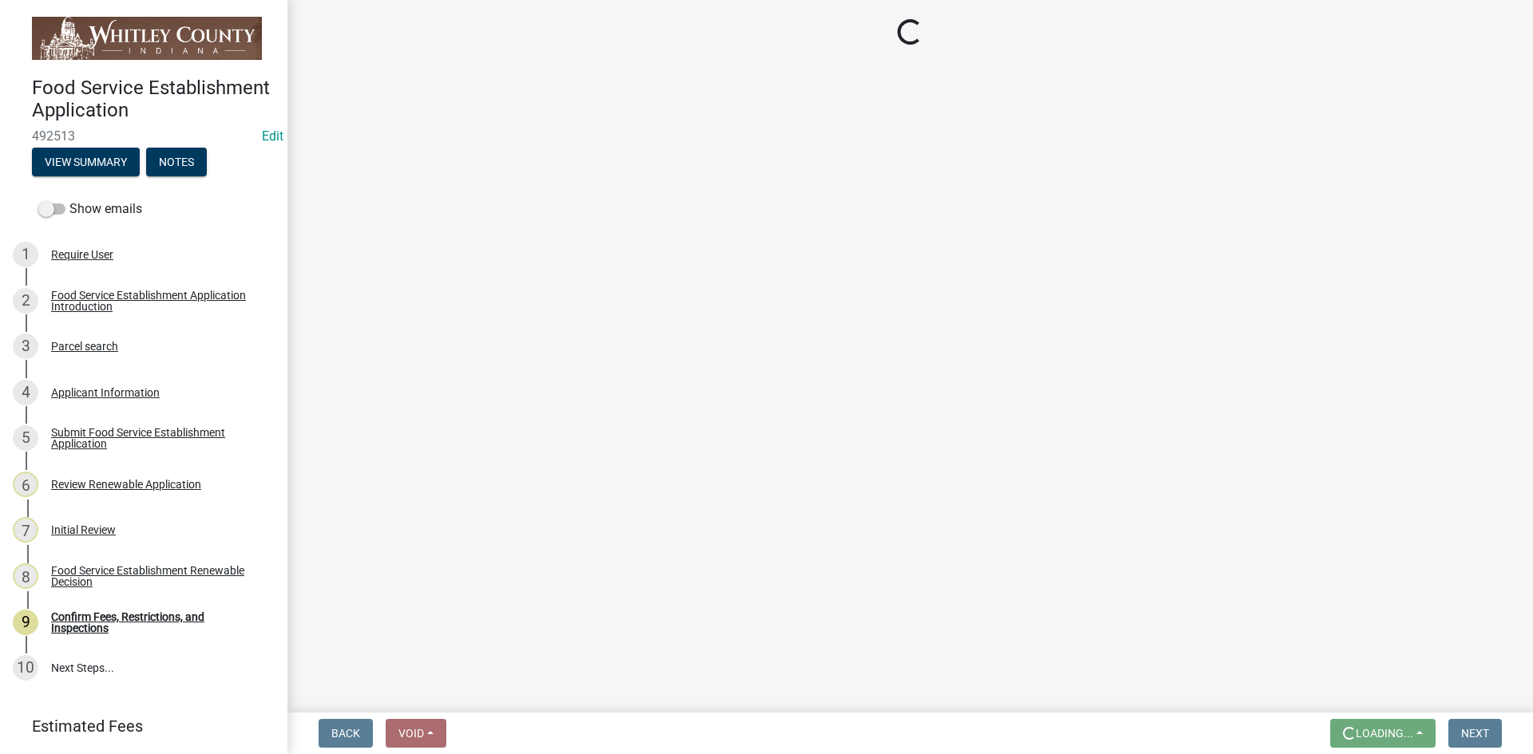
scroll to position [0, 0]
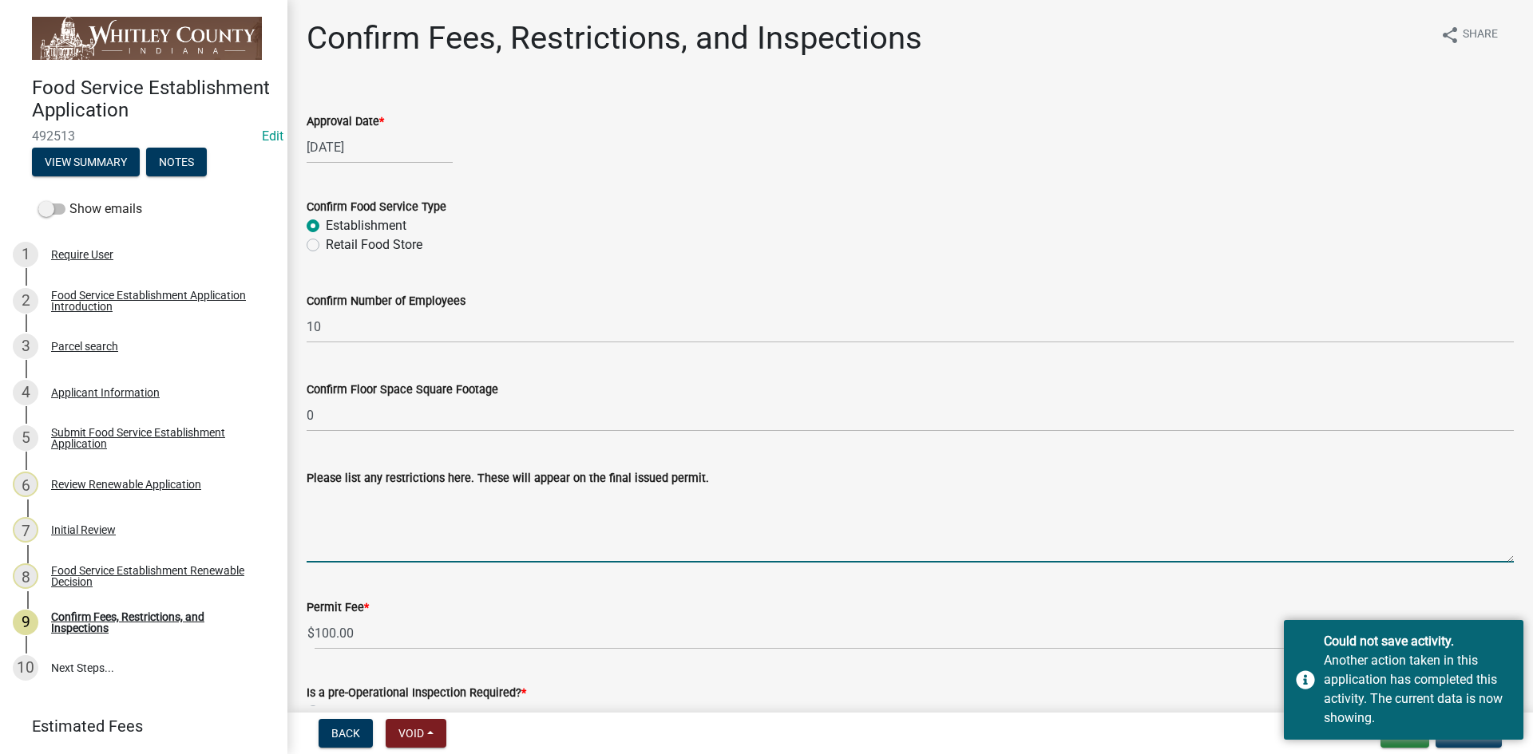
click at [1438, 557] on textarea "Please list any restrictions here. These will appear on the final issued permit." at bounding box center [910, 525] width 1207 height 75
